Goal: Navigation & Orientation: Find specific page/section

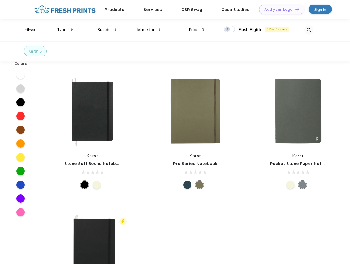
click at [280, 9] on link "Add your Logo Design Tool" at bounding box center [281, 10] width 45 height 10
click at [0, 0] on div "Design Tool" at bounding box center [0, 0] width 0 height 0
click at [295, 9] on link "Add your Logo Design Tool" at bounding box center [281, 10] width 45 height 10
click at [26, 30] on div "Filter" at bounding box center [29, 30] width 11 height 6
click at [65, 30] on span "Type" at bounding box center [62, 29] width 10 height 5
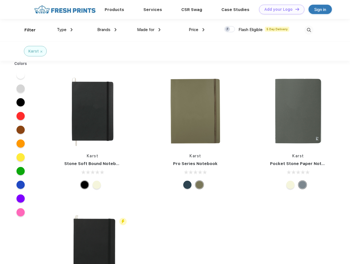
click at [107, 30] on span "Brands" at bounding box center [103, 29] width 13 height 5
click at [149, 30] on span "Made for" at bounding box center [145, 29] width 17 height 5
click at [197, 30] on span "Price" at bounding box center [194, 29] width 10 height 5
click at [230, 29] on div at bounding box center [229, 29] width 11 height 6
click at [228, 29] on input "checkbox" at bounding box center [226, 28] width 4 height 4
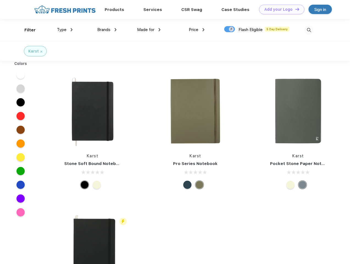
click at [309, 30] on img at bounding box center [309, 30] width 9 height 9
